Goal: Transaction & Acquisition: Purchase product/service

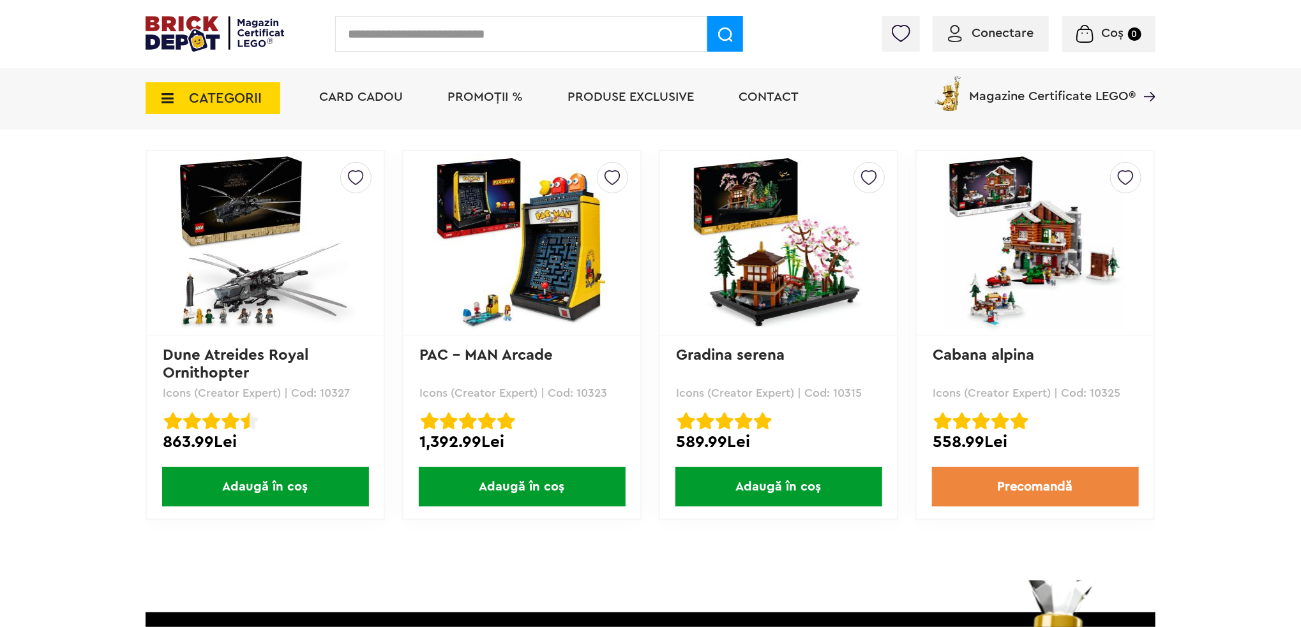
scroll to position [1761, 0]
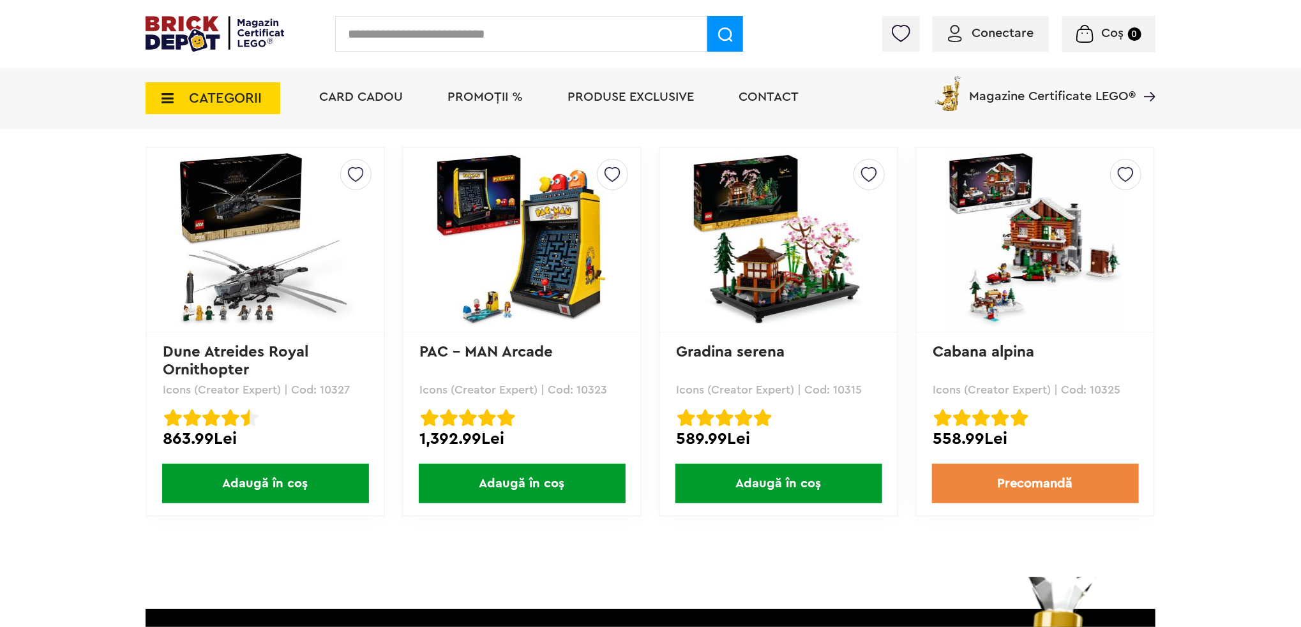
click at [997, 230] on img at bounding box center [1035, 240] width 179 height 179
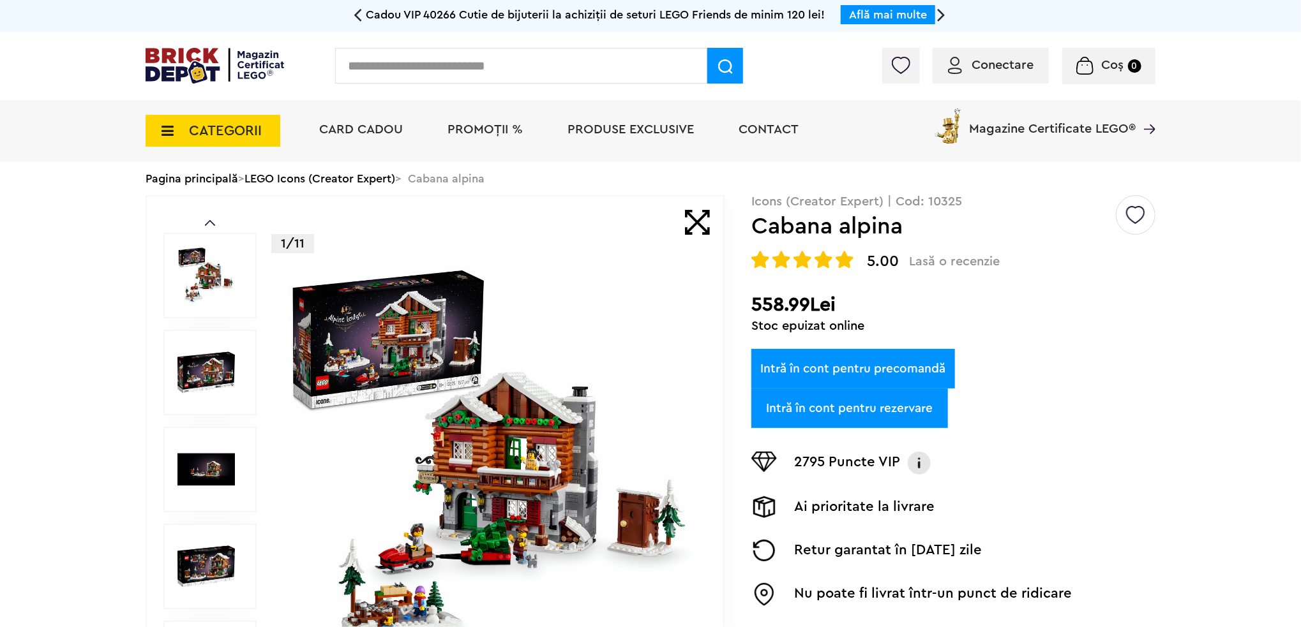
click at [496, 460] on img at bounding box center [490, 469] width 411 height 411
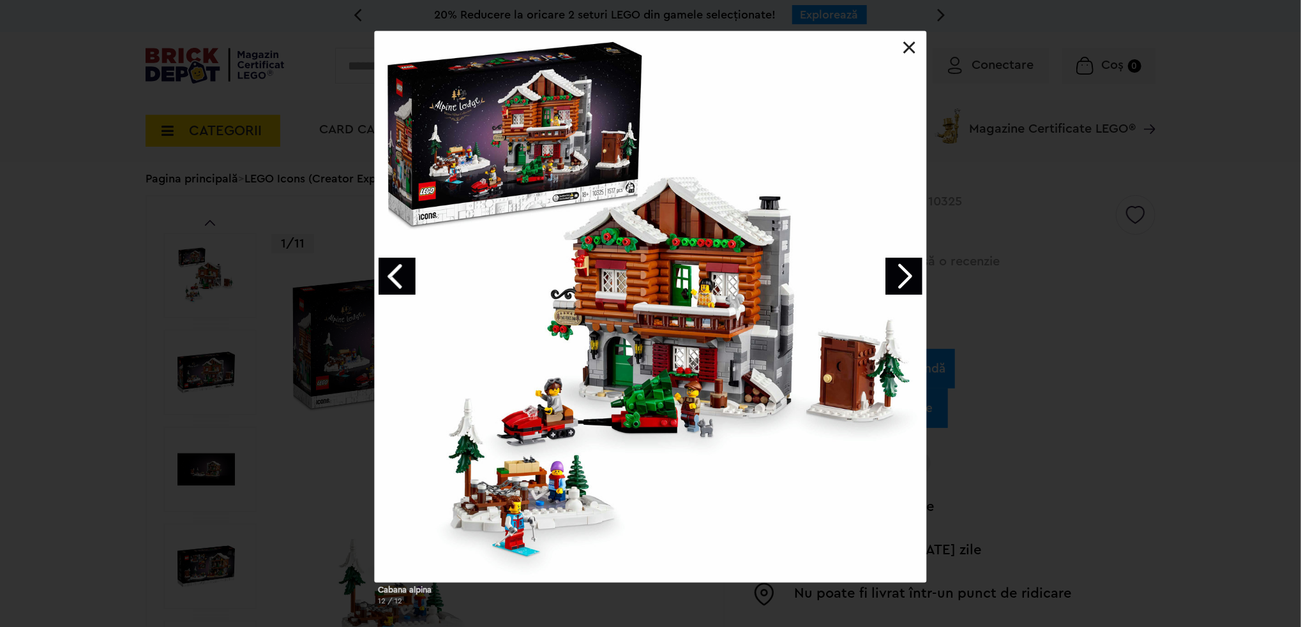
click at [893, 270] on link "Next image" at bounding box center [903, 276] width 37 height 37
click at [896, 270] on link "Next image" at bounding box center [903, 276] width 37 height 37
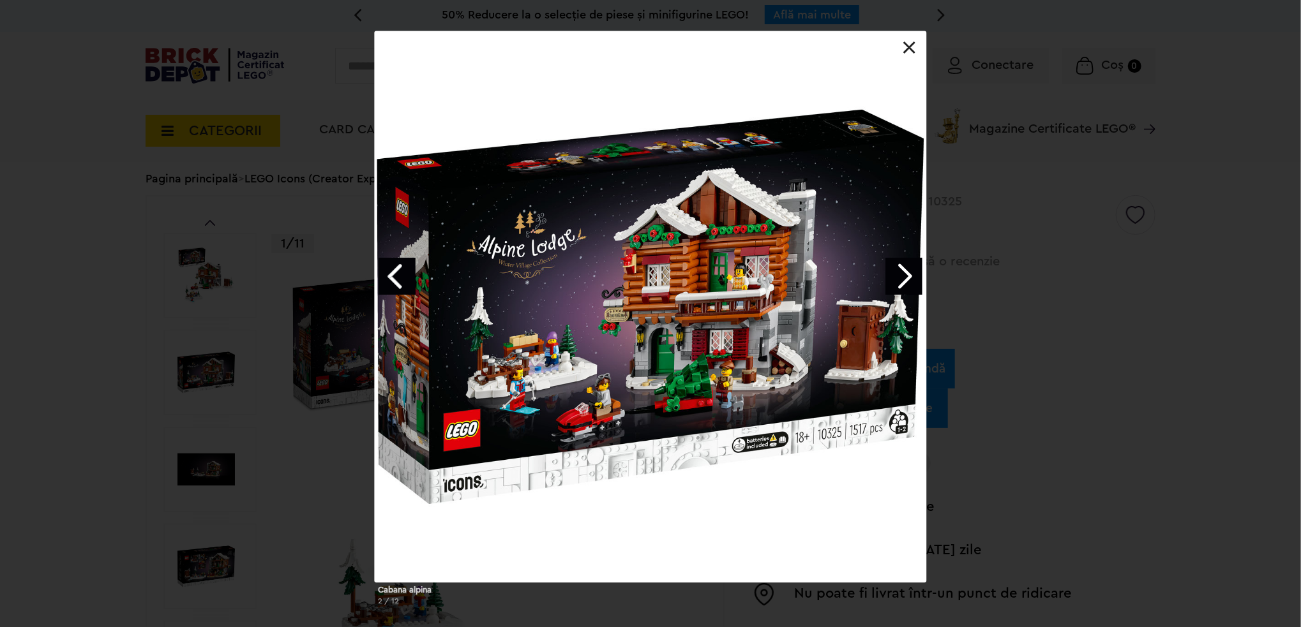
click at [903, 273] on link "Next image" at bounding box center [903, 276] width 37 height 37
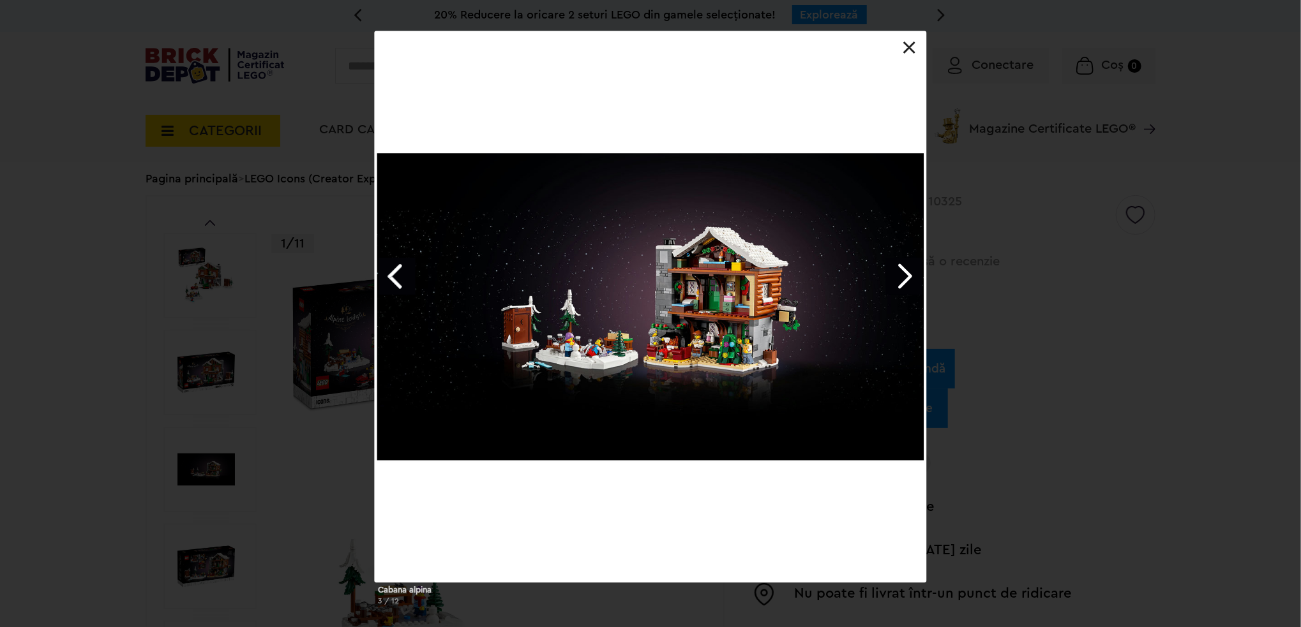
click at [903, 273] on link "Next image" at bounding box center [903, 276] width 37 height 37
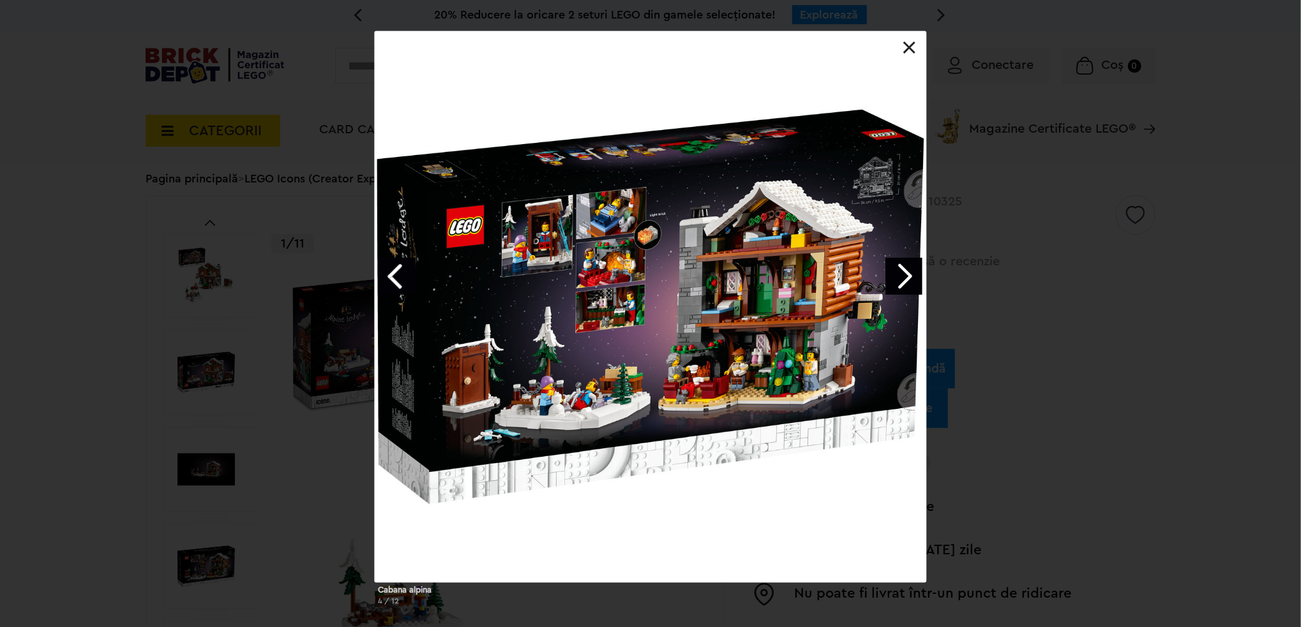
click at [903, 283] on link "Next image" at bounding box center [903, 276] width 37 height 37
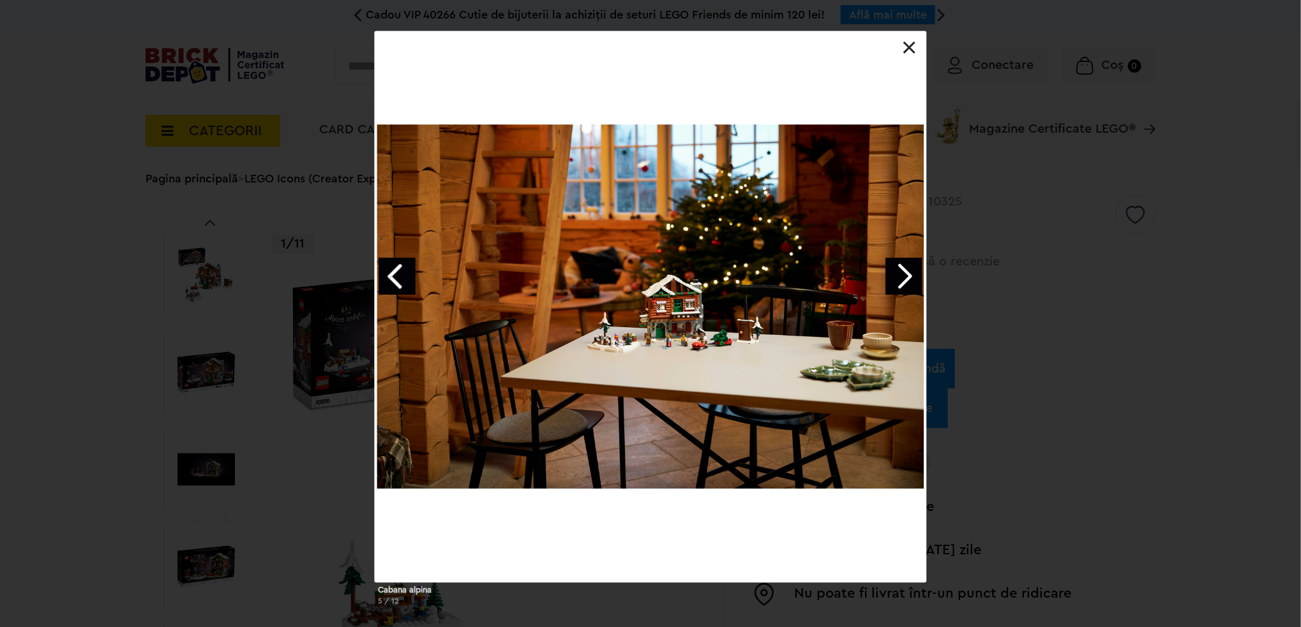
click at [906, 40] on div at bounding box center [650, 307] width 551 height 551
click at [904, 44] on link at bounding box center [909, 47] width 13 height 13
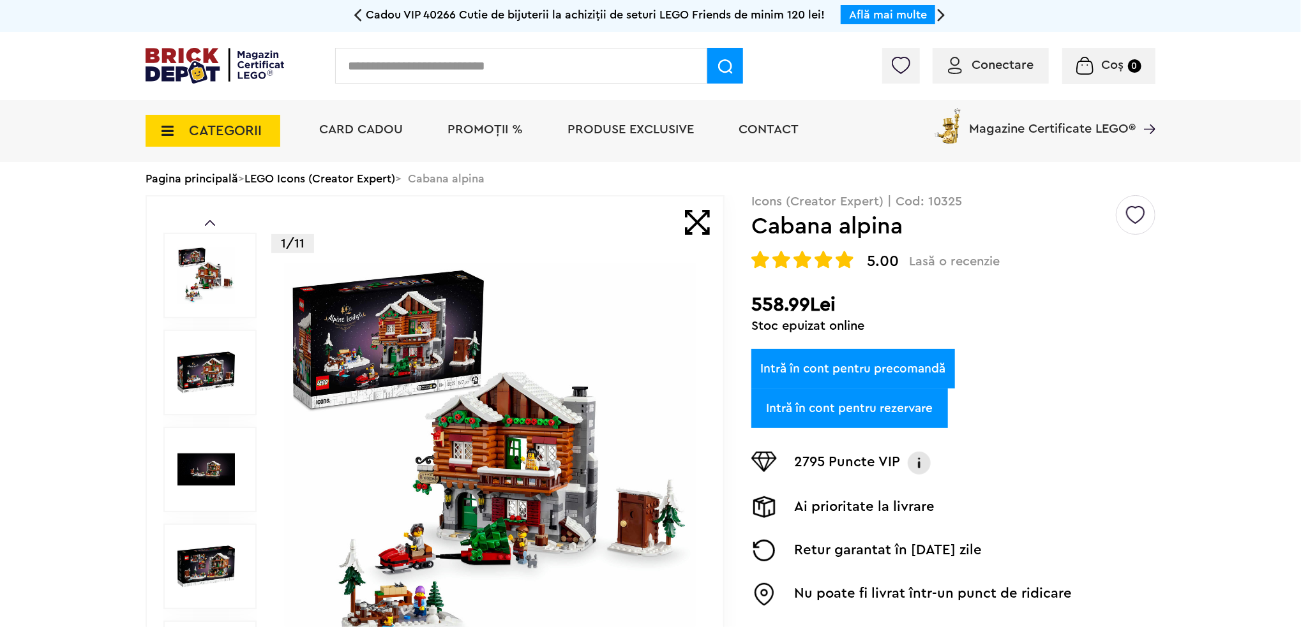
drag, startPoint x: 489, startPoint y: 53, endPoint x: 489, endPoint y: 60, distance: 7.0
click at [489, 57] on input "text" at bounding box center [521, 66] width 372 height 36
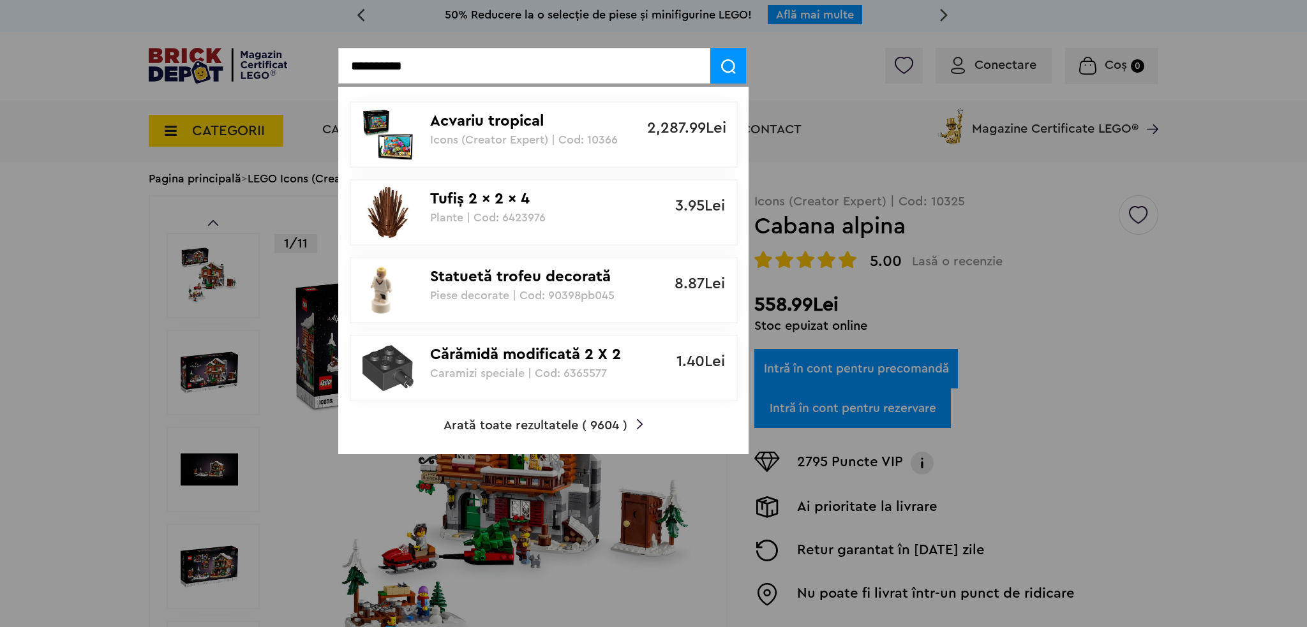
type input "**********"
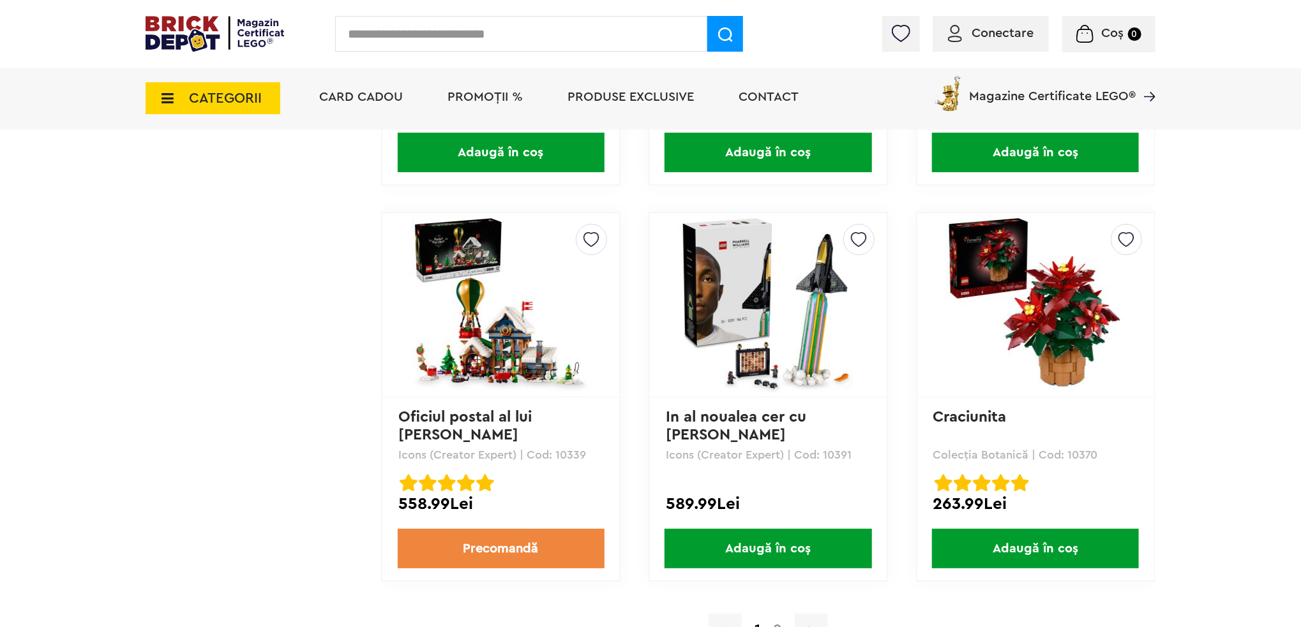
scroll to position [3234, 0]
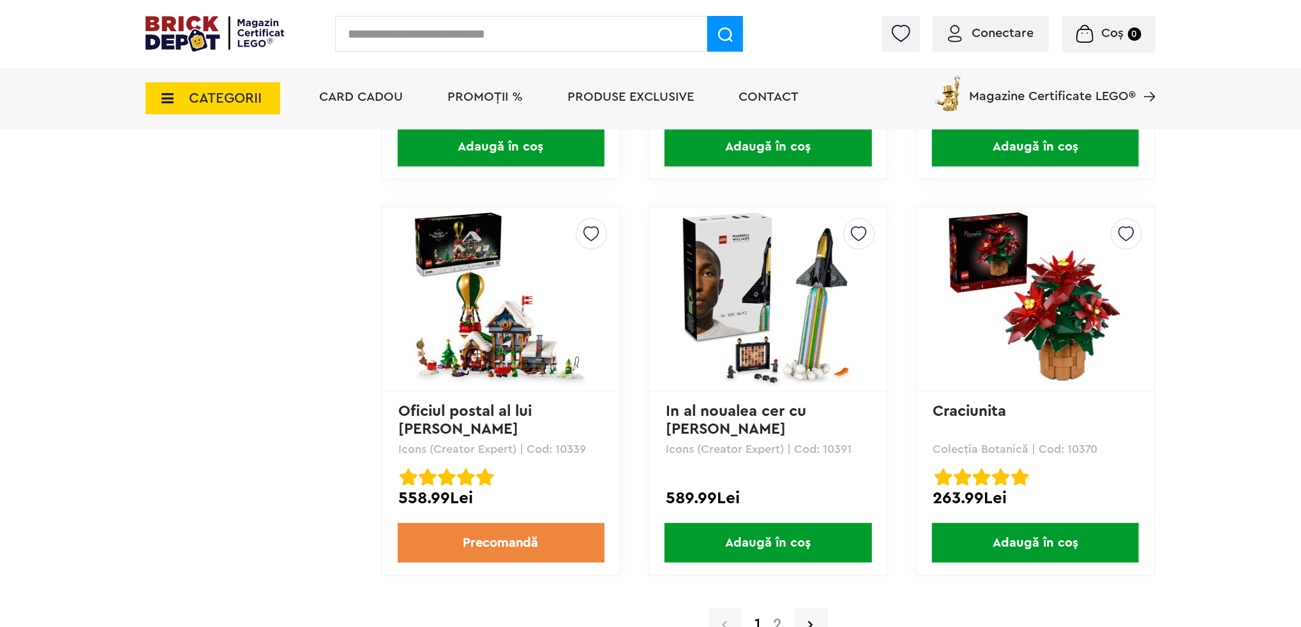
click at [779, 617] on link "2" at bounding box center [777, 624] width 22 height 15
